Goal: Check status: Check status

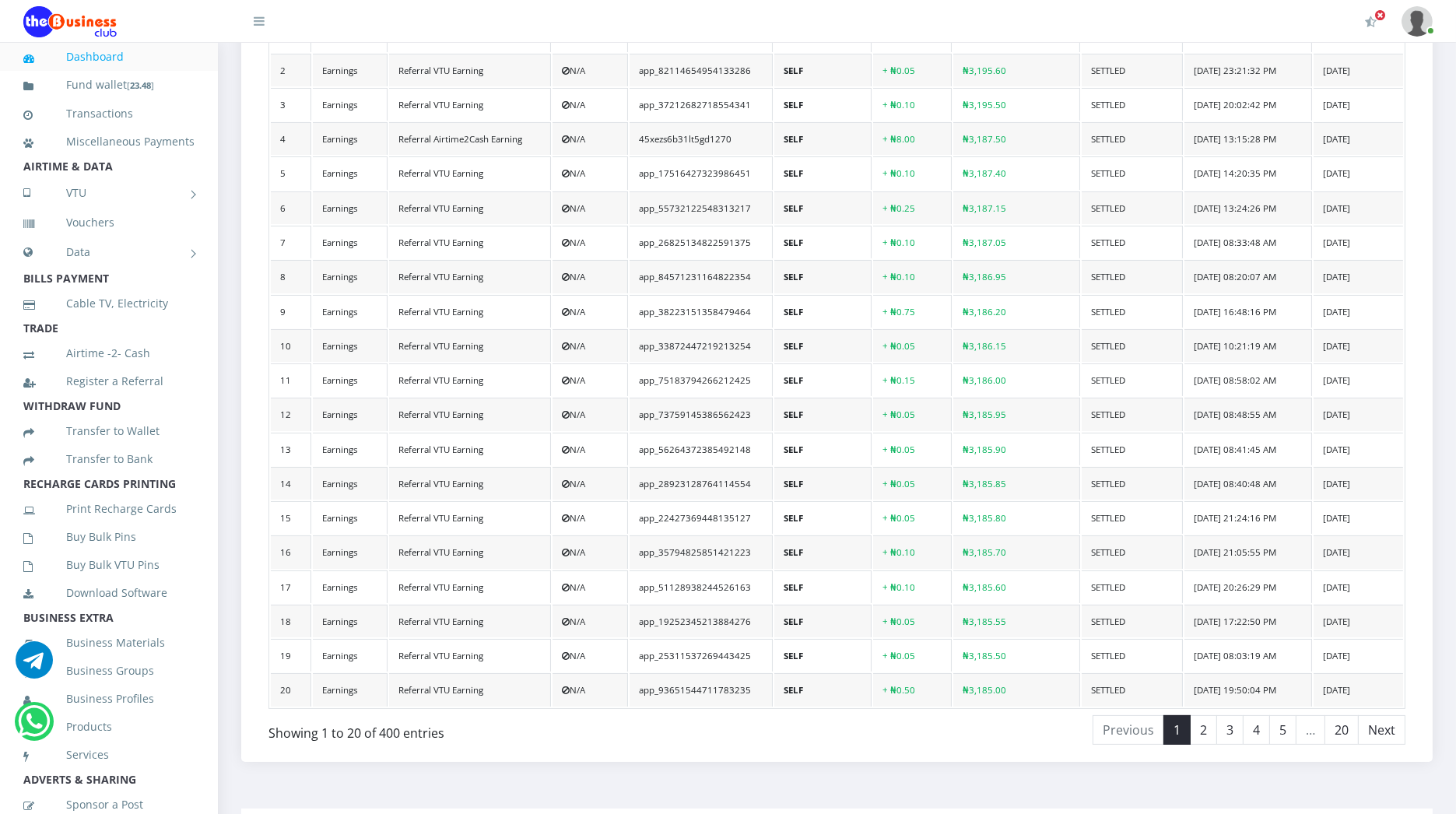
scroll to position [547, 0]
click at [1339, 716] on link "20" at bounding box center [1341, 731] width 34 height 29
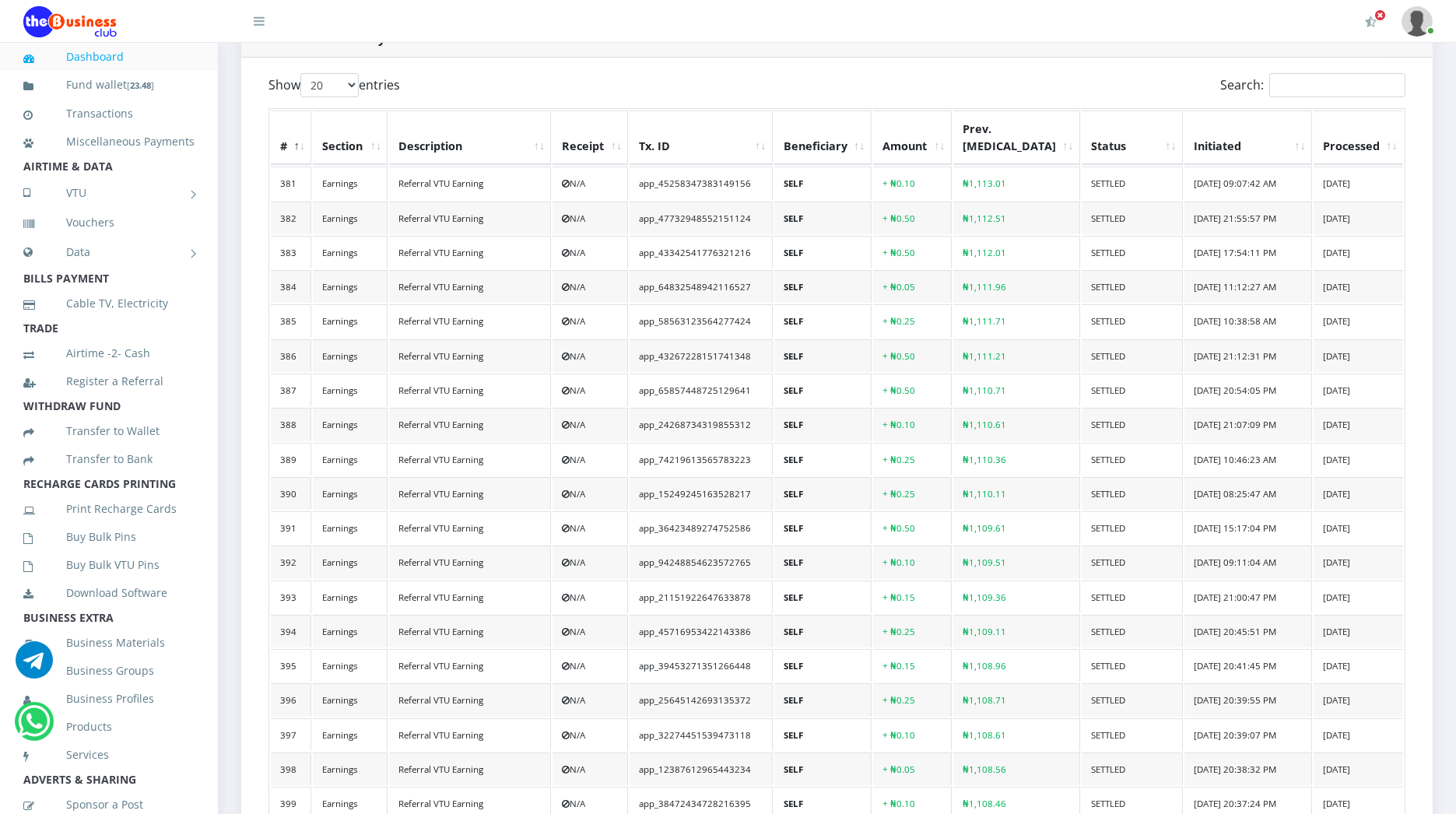
scroll to position [725, 0]
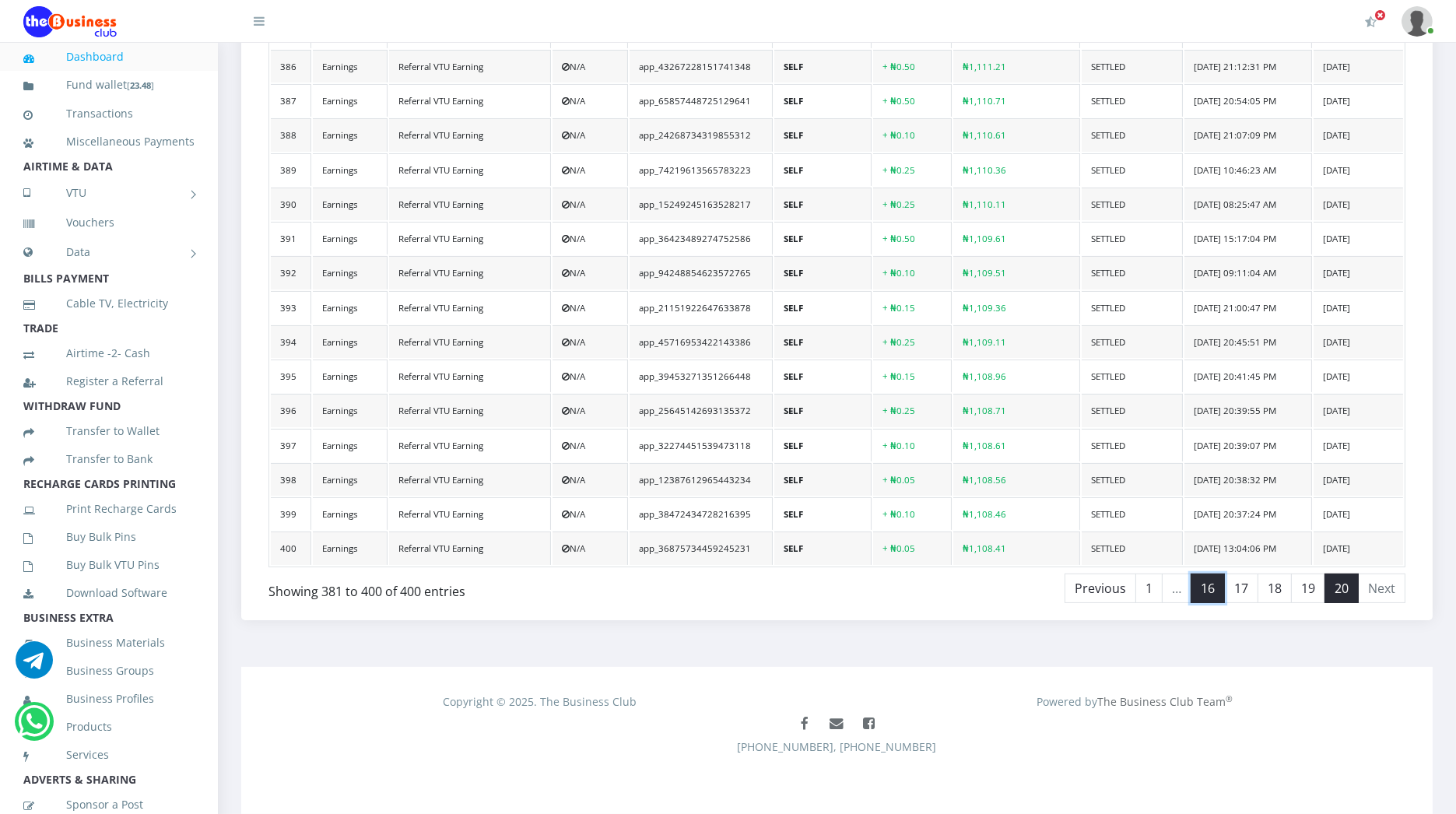
click at [1210, 592] on link "16" at bounding box center [1208, 589] width 34 height 29
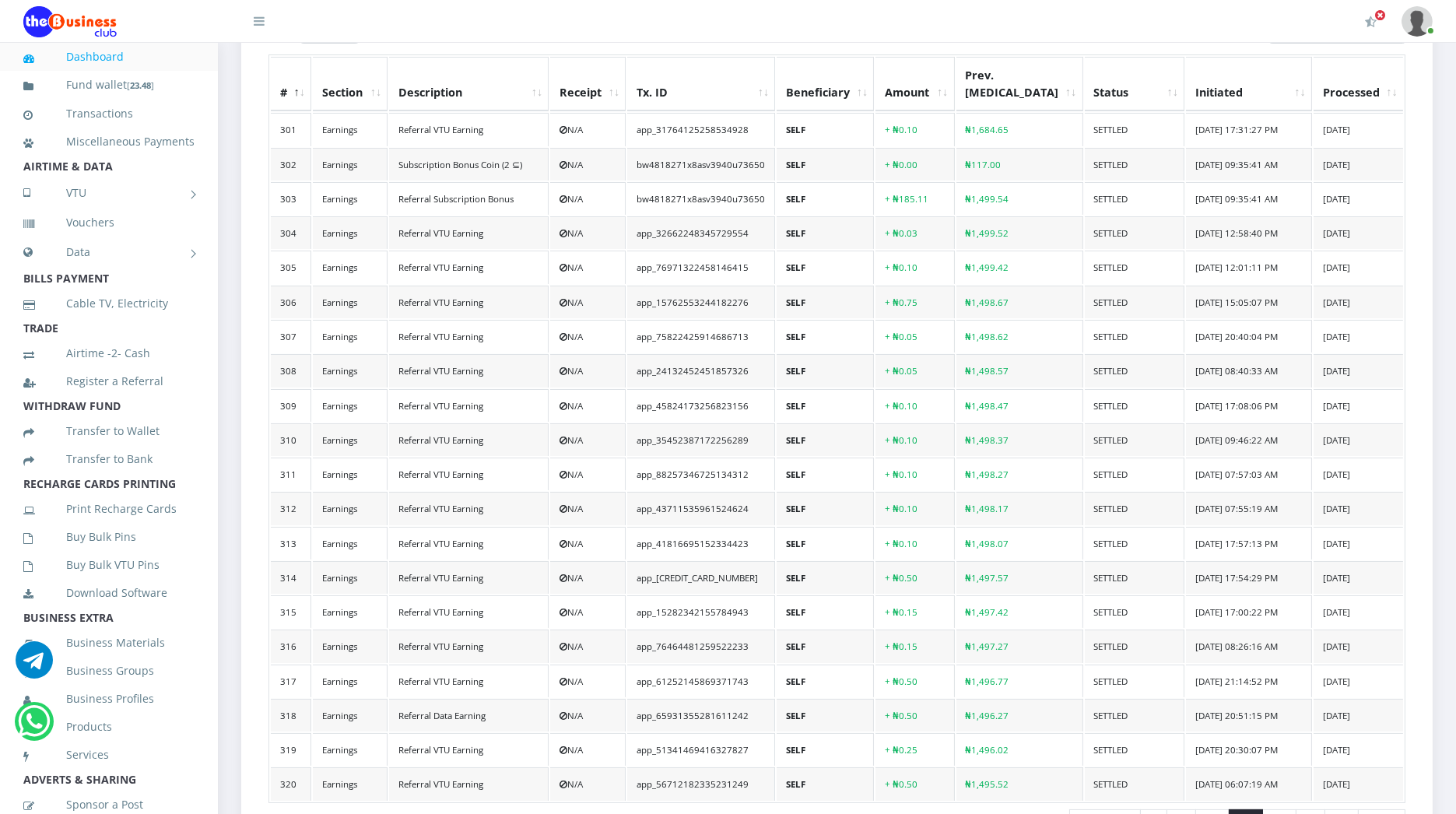
scroll to position [684, 0]
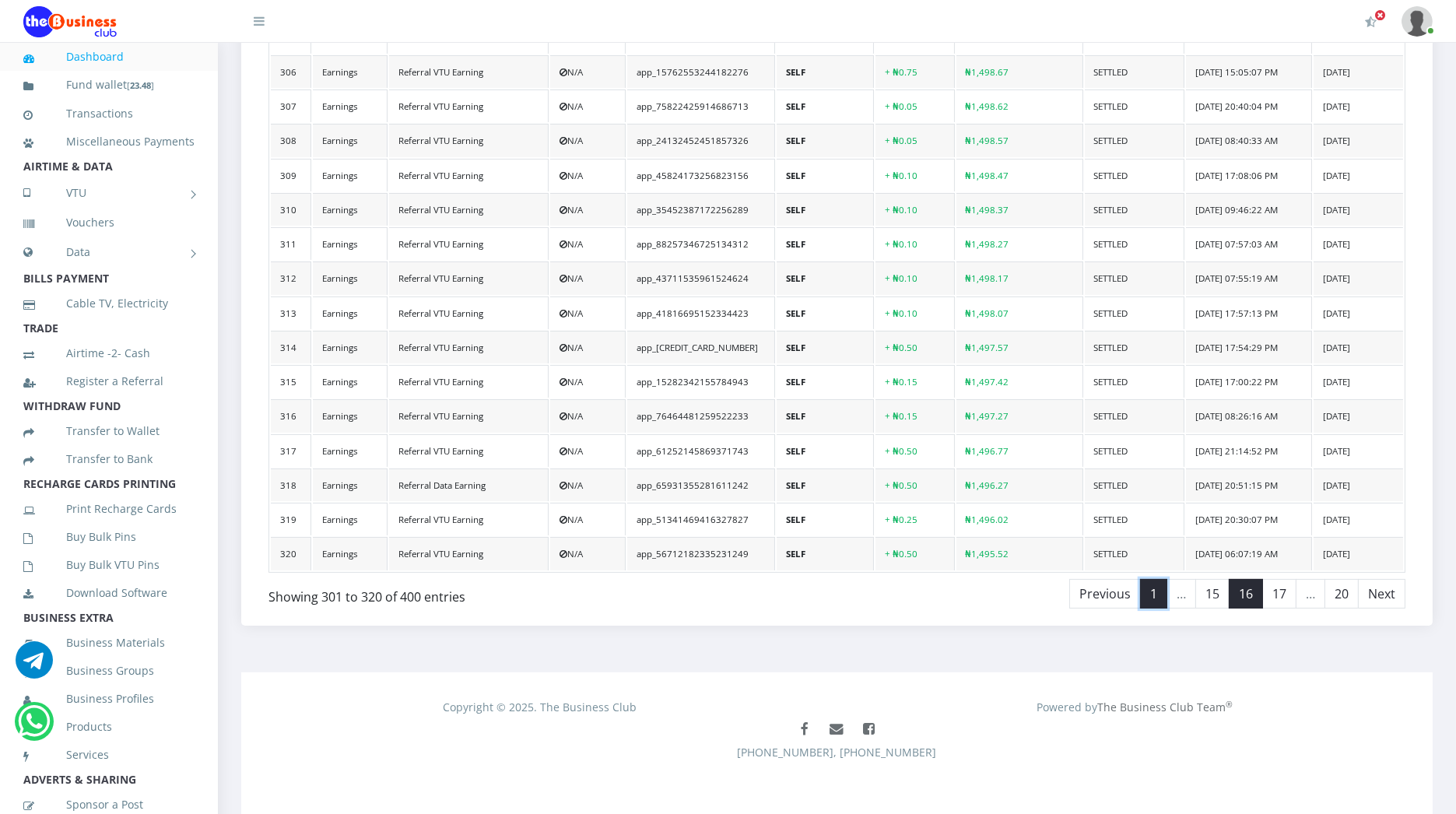
click at [1158, 586] on link "1" at bounding box center [1154, 594] width 28 height 29
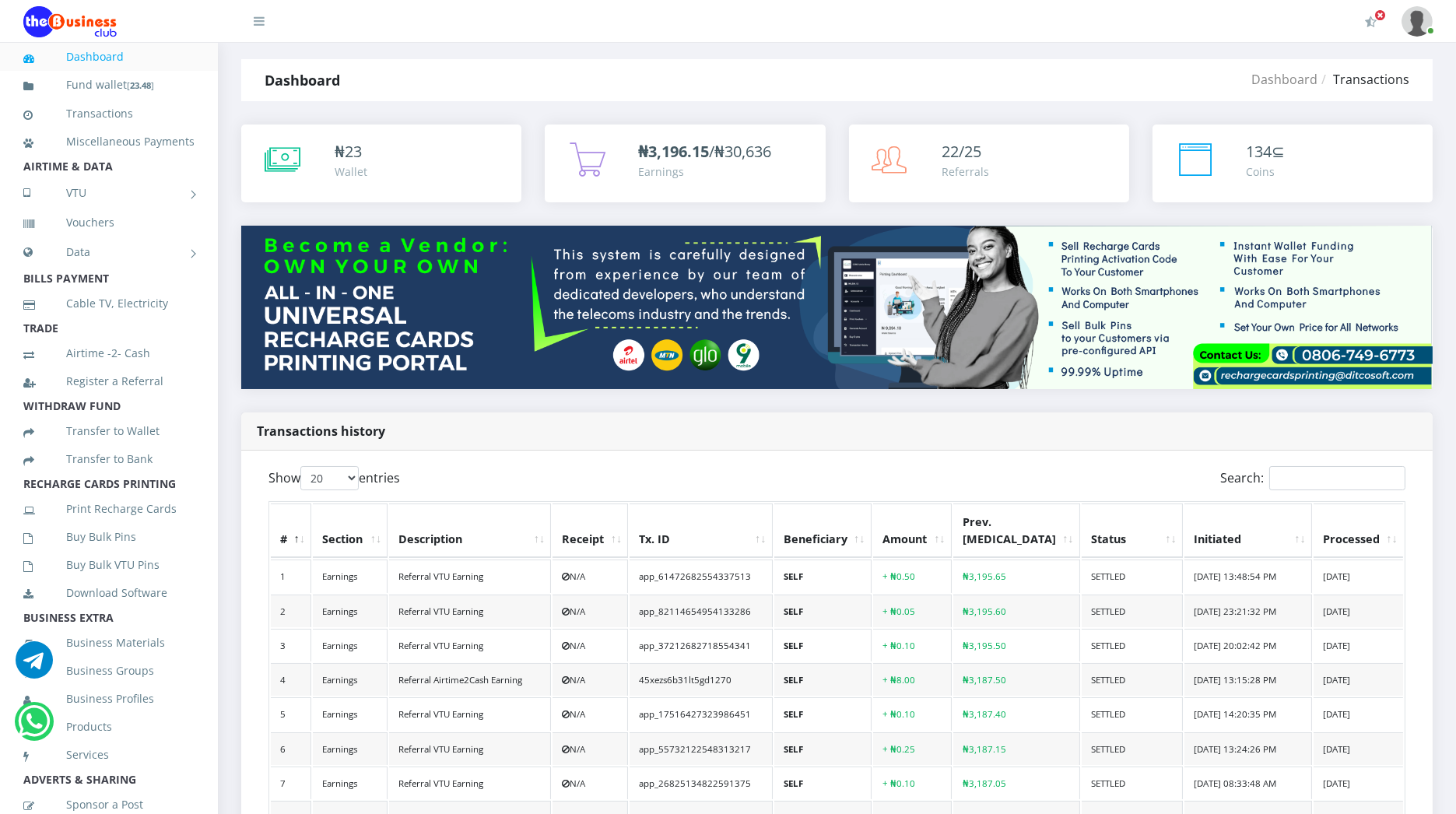
scroll to position [6, 0]
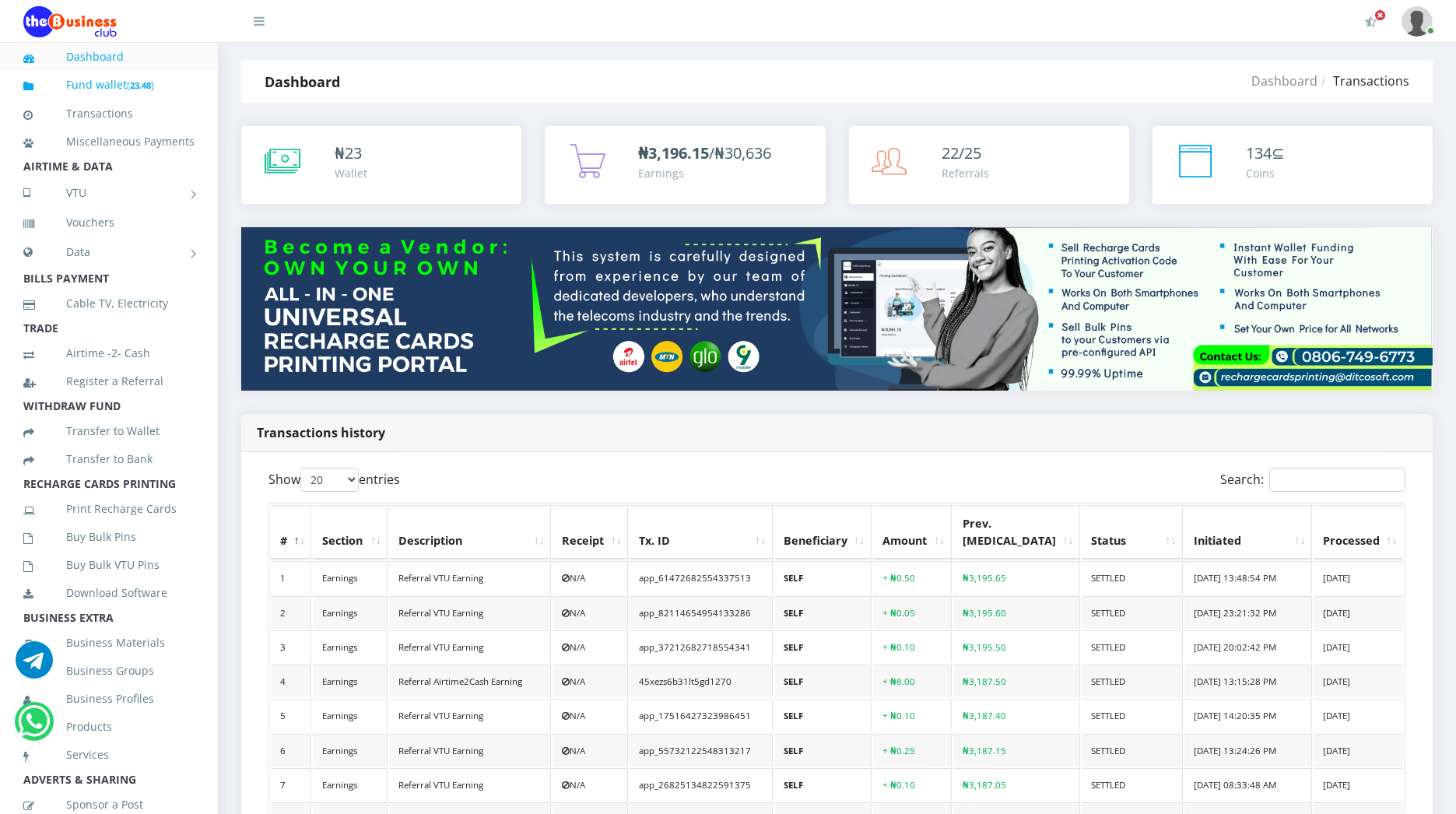
click at [130, 87] on b "23.48" at bounding box center [141, 85] width 21 height 11
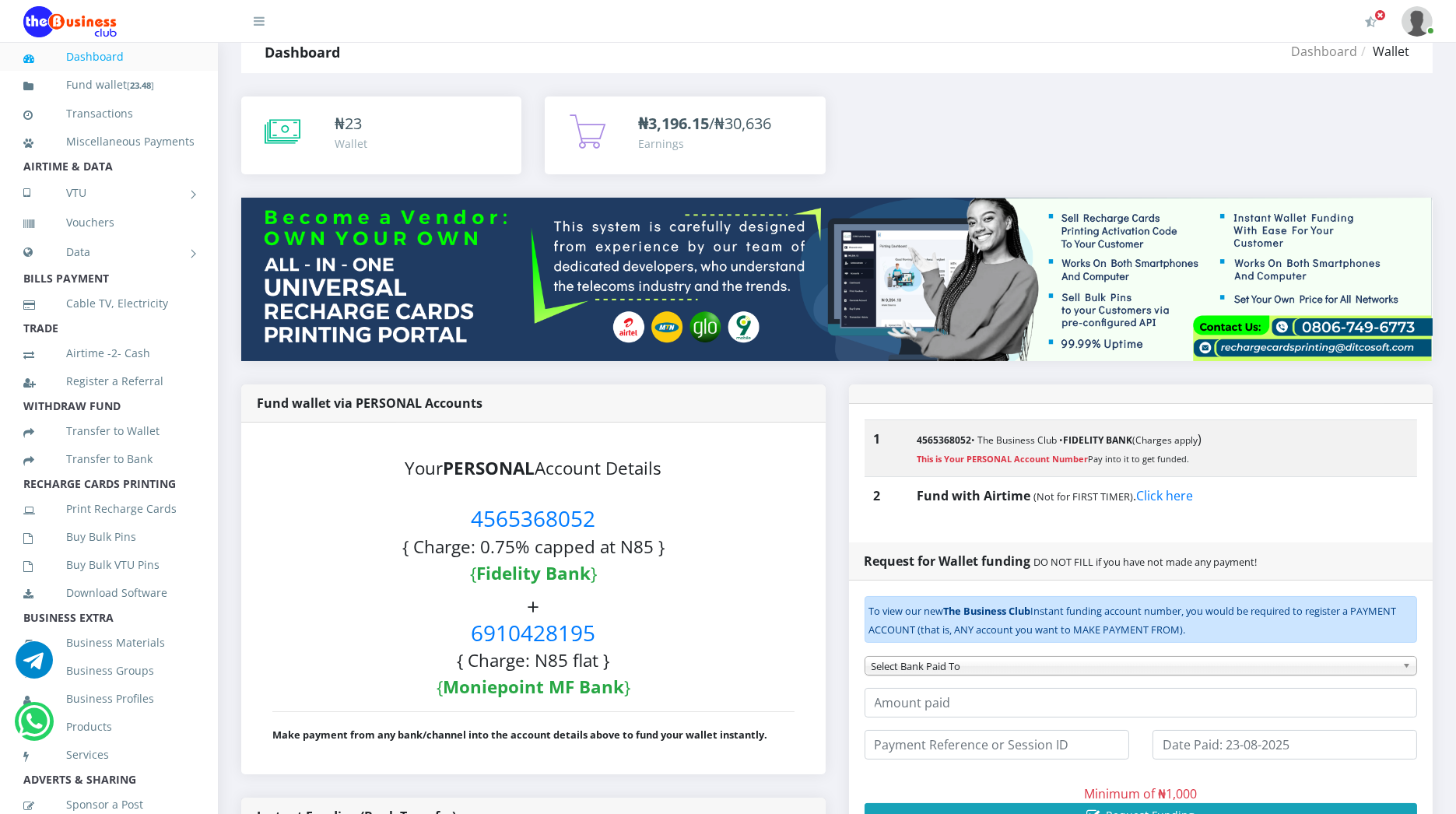
scroll to position [24, 0]
